Goal: Find specific page/section: Find specific page/section

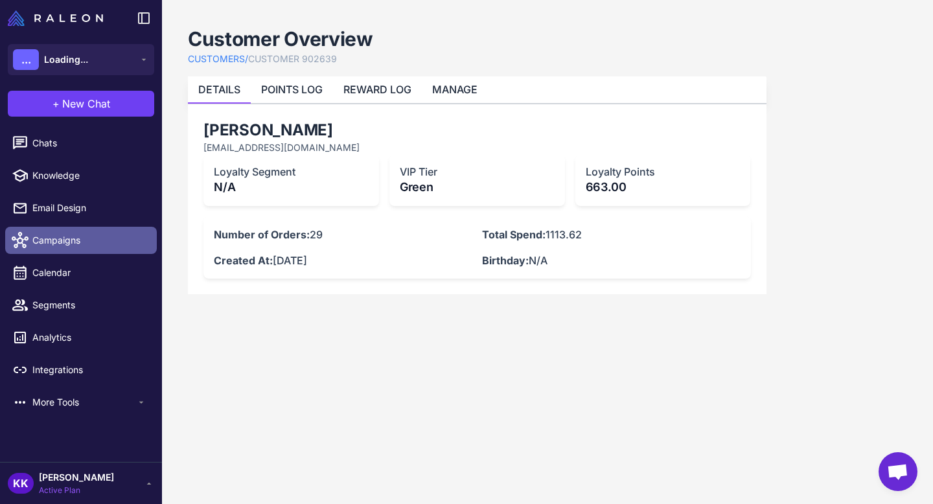
click at [58, 253] on link "Campaigns" at bounding box center [81, 240] width 152 height 27
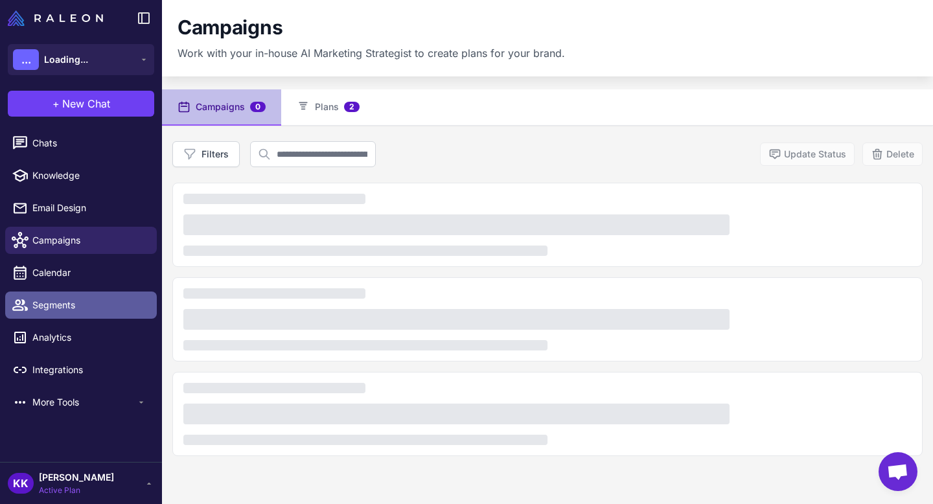
click at [58, 298] on span "Segments" at bounding box center [89, 305] width 114 height 14
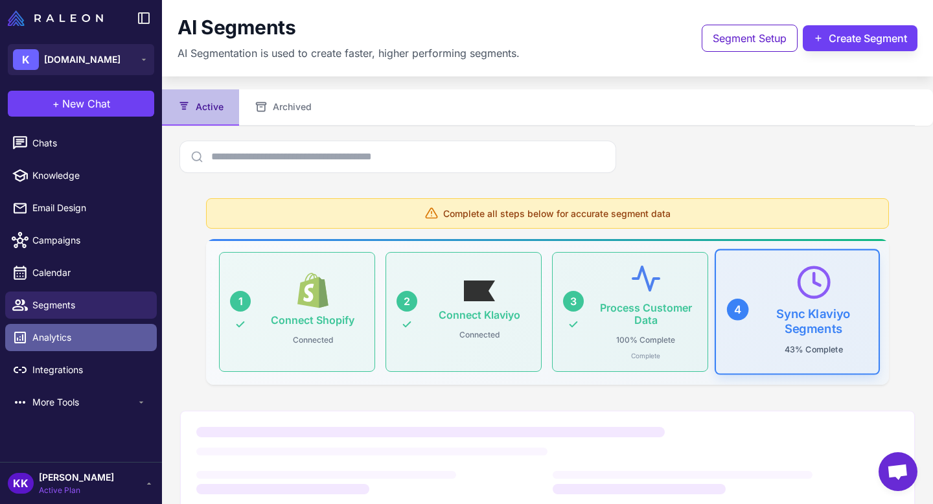
click at [59, 343] on span "Analytics" at bounding box center [89, 337] width 114 height 14
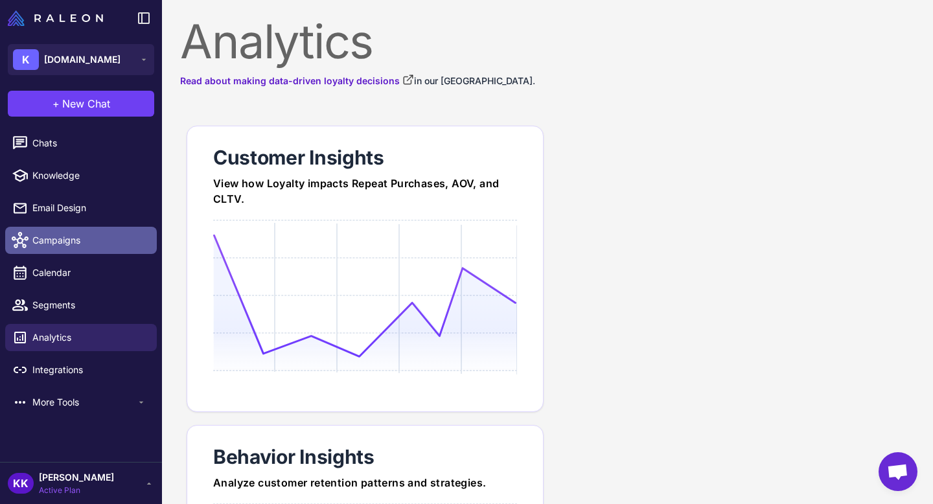
click at [58, 245] on span "Campaigns" at bounding box center [89, 240] width 114 height 14
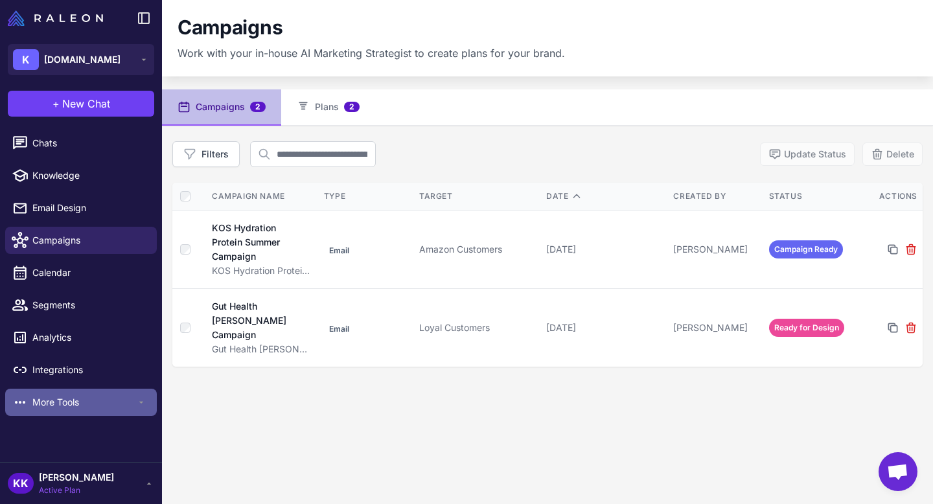
click at [58, 392] on div "More Tools" at bounding box center [81, 402] width 152 height 27
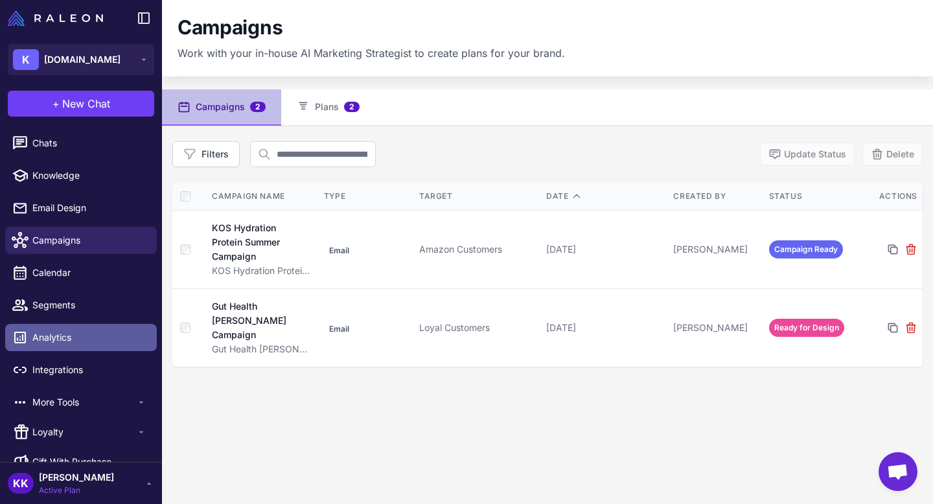
scroll to position [21, 0]
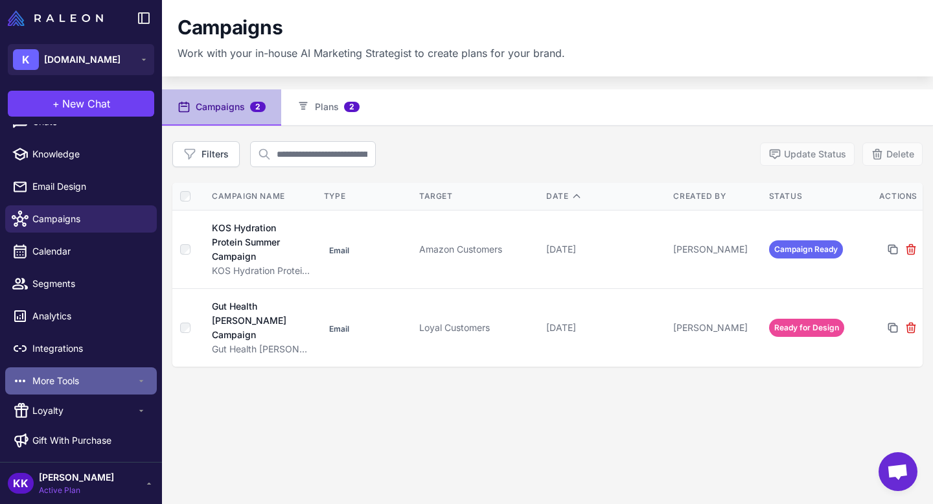
click at [59, 380] on span "More Tools" at bounding box center [84, 381] width 104 height 14
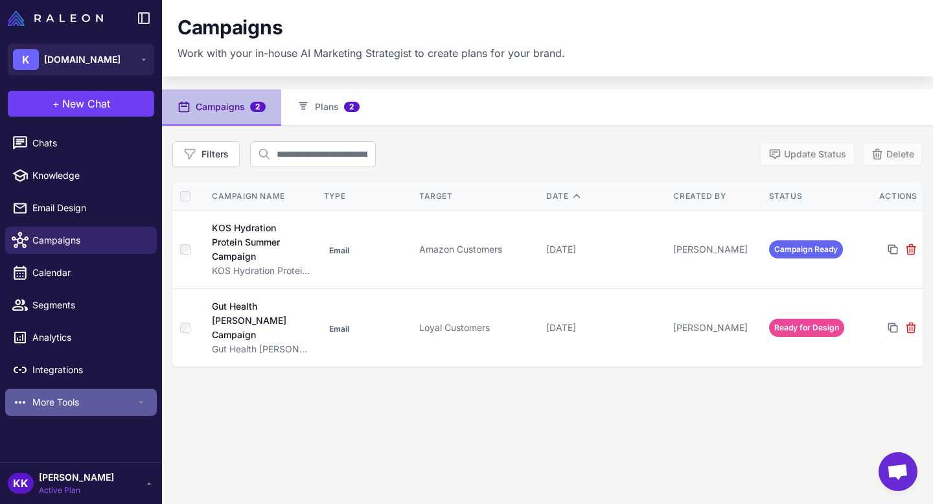
click at [66, 413] on div "More Tools" at bounding box center [81, 402] width 152 height 27
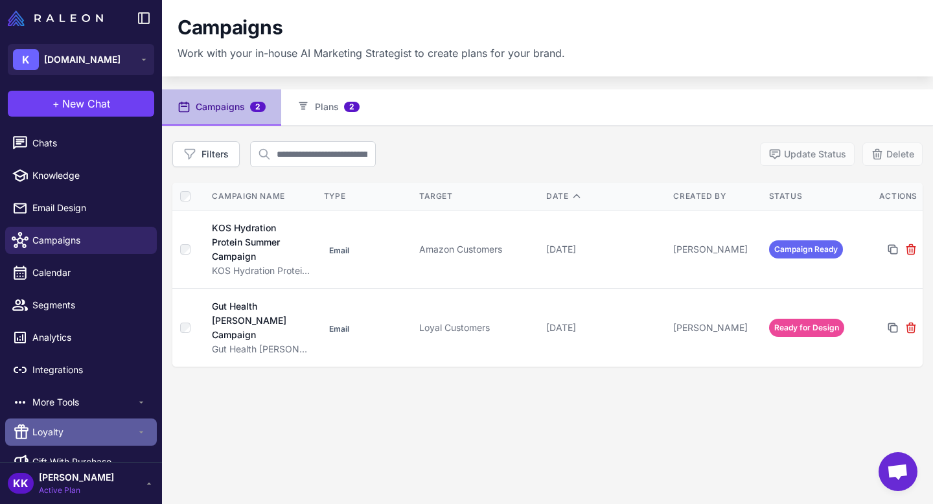
click at [66, 437] on span "Loyalty" at bounding box center [84, 432] width 104 height 14
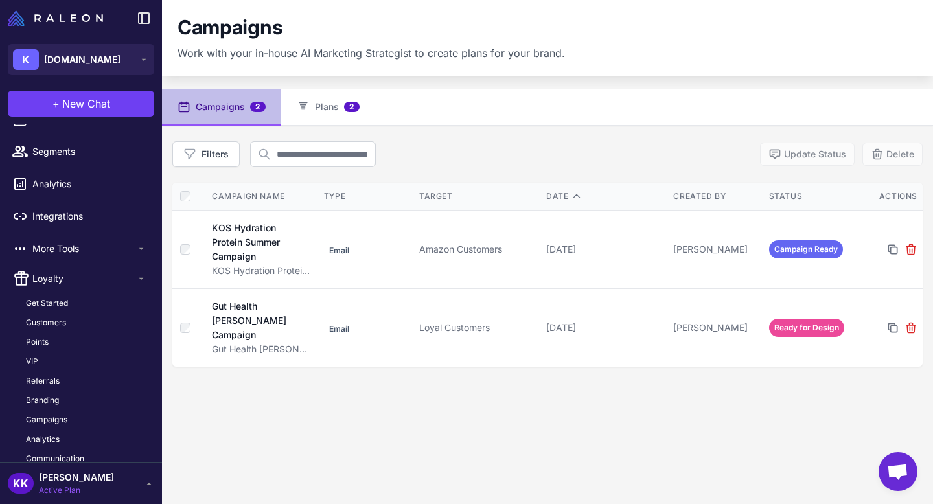
scroll to position [196, 0]
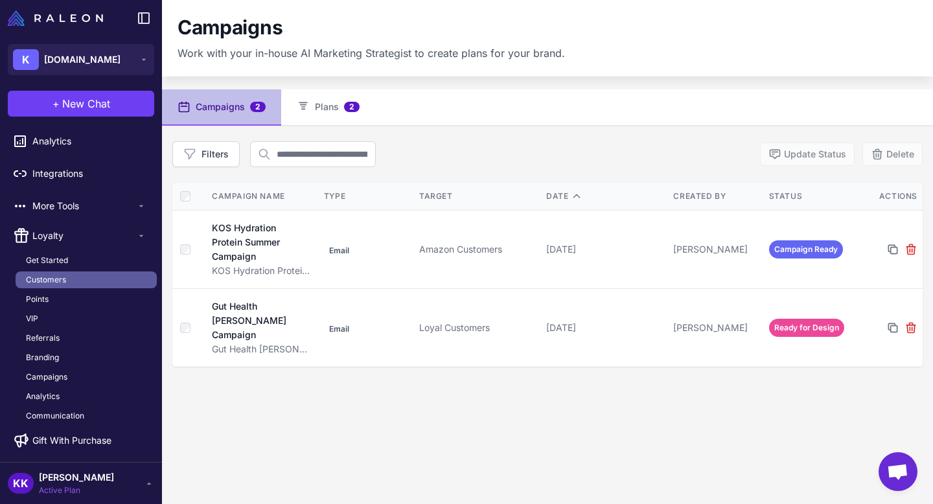
click at [50, 278] on span "Customers" at bounding box center [46, 280] width 40 height 12
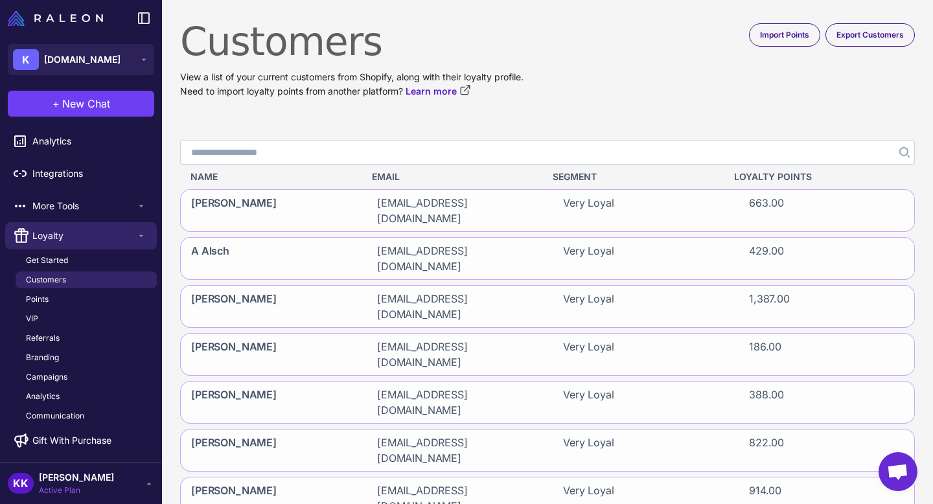
click at [280, 152] on input "Search" at bounding box center [547, 152] width 734 height 25
paste input "**********"
type input "**********"
click button "Search" at bounding box center [902, 152] width 23 height 25
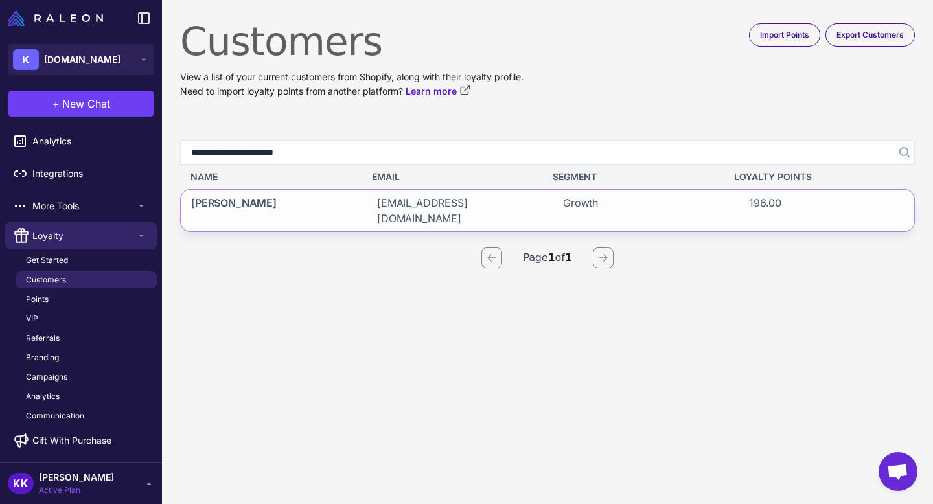
click at [464, 200] on span "[EMAIL_ADDRESS][DOMAIN_NAME]" at bounding box center [454, 210] width 155 height 31
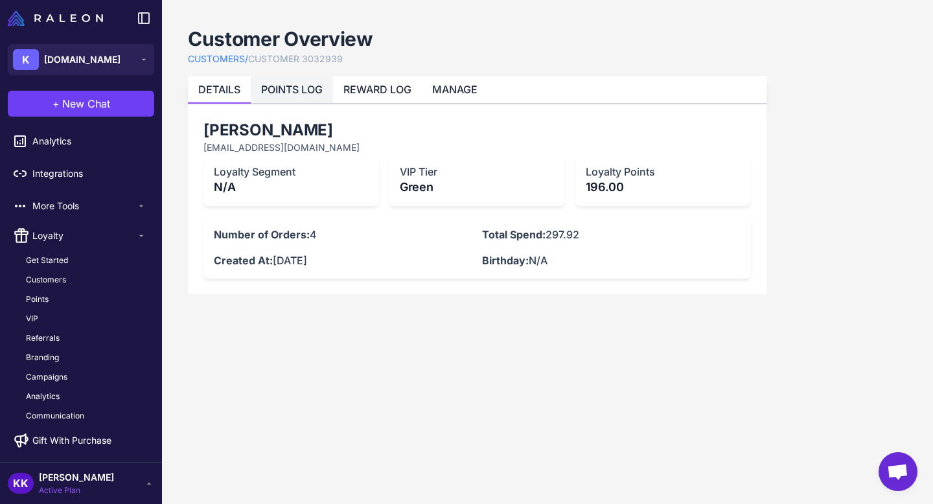
click at [312, 99] on li "POINTS LOG" at bounding box center [292, 89] width 82 height 27
